Goal: Find contact information: Find contact information

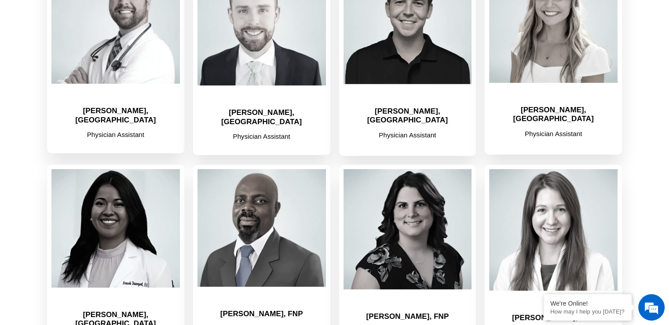
scroll to position [234, 0]
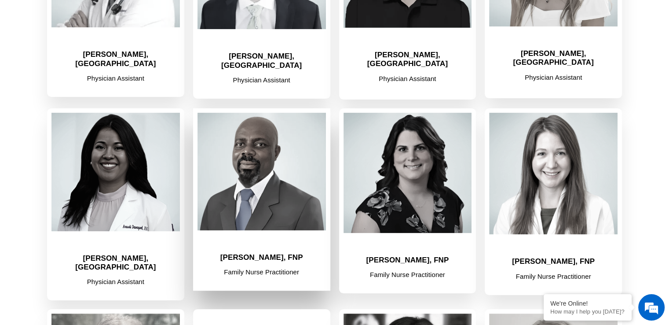
click at [281, 266] on p "Family Nurse Practitioner" at bounding box center [262, 271] width 128 height 11
click at [255, 190] on img at bounding box center [262, 171] width 128 height 117
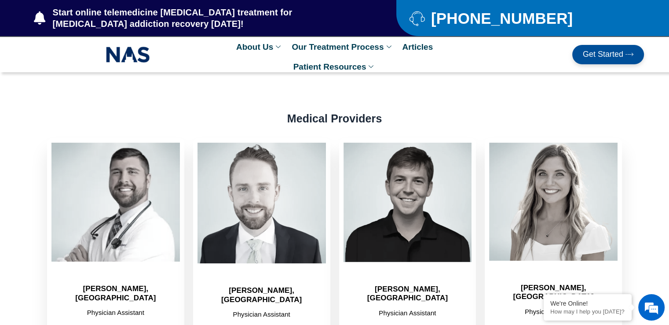
scroll to position [0, 0]
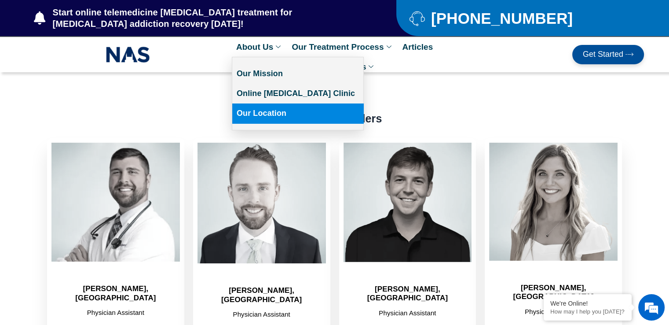
click at [274, 117] on link "Our Location" at bounding box center [297, 113] width 131 height 20
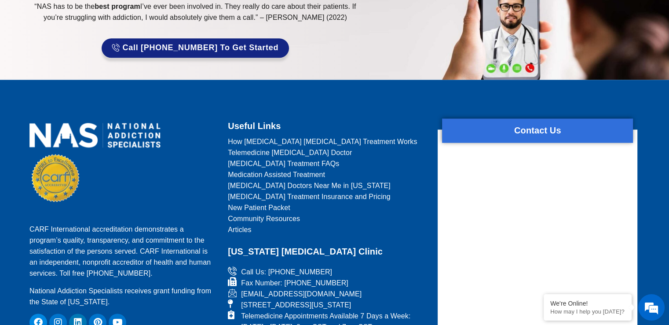
scroll to position [4564, 0]
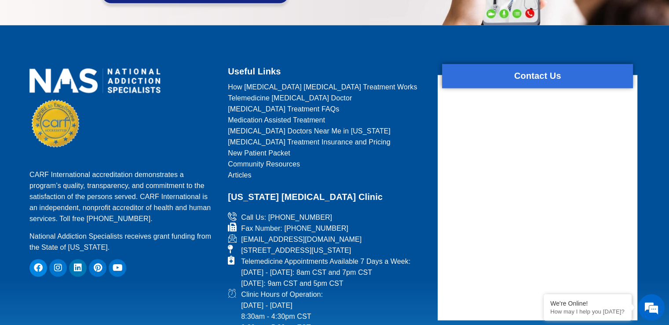
drag, startPoint x: 277, startPoint y: 141, endPoint x: 237, endPoint y: 99, distance: 58.5
copy ul "Call Us: [PHONE_NUMBER] Fax Number: [PHONE_NUMBER] [EMAIL_ADDRESS][DOMAIN_NAME]…"
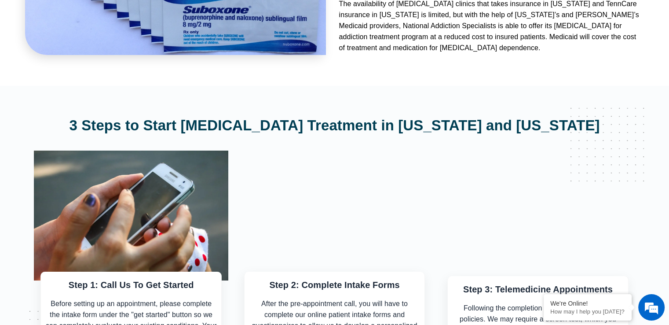
scroll to position [2902, 0]
